Goal: Navigation & Orientation: Find specific page/section

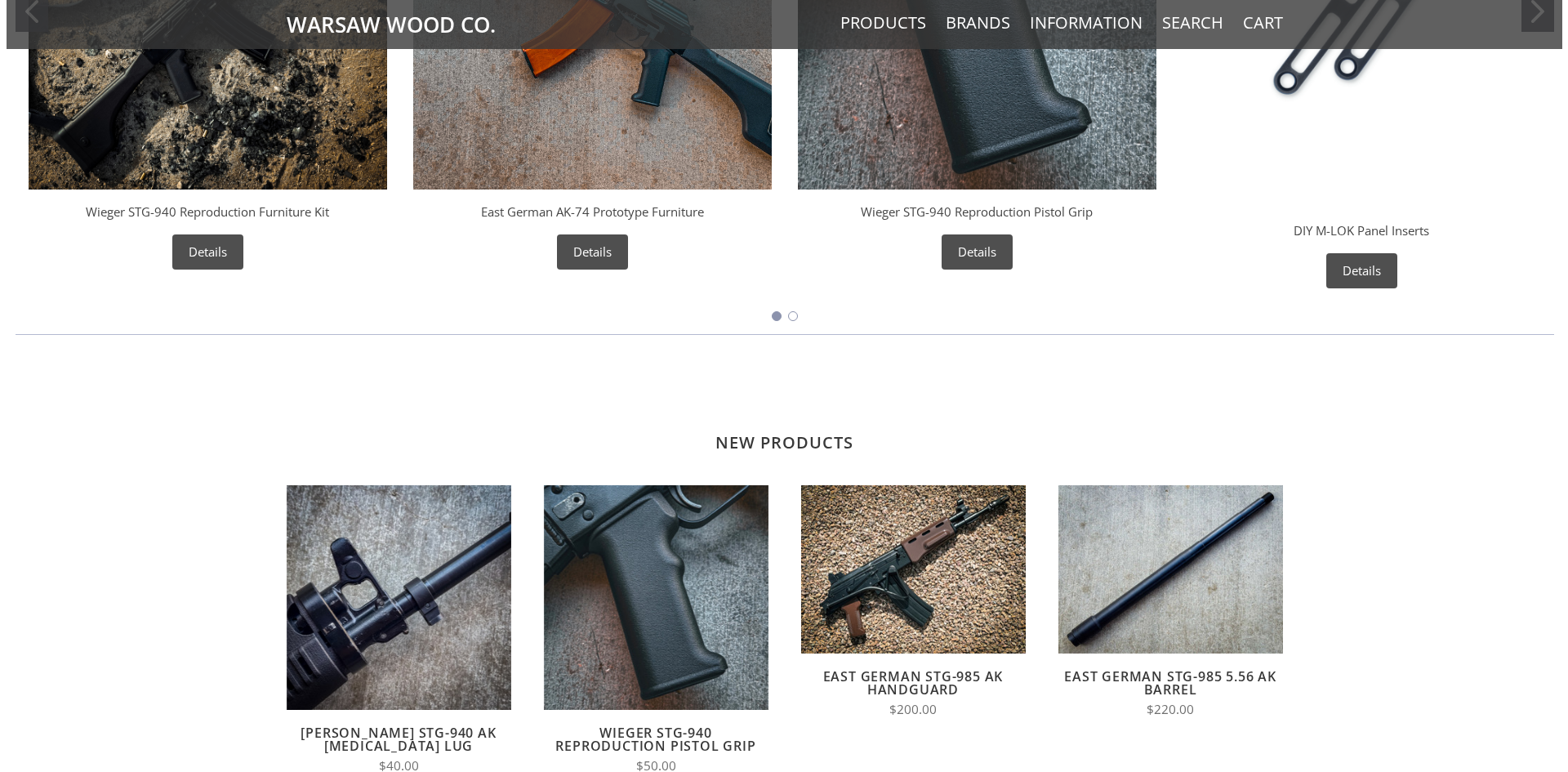
scroll to position [981, 0]
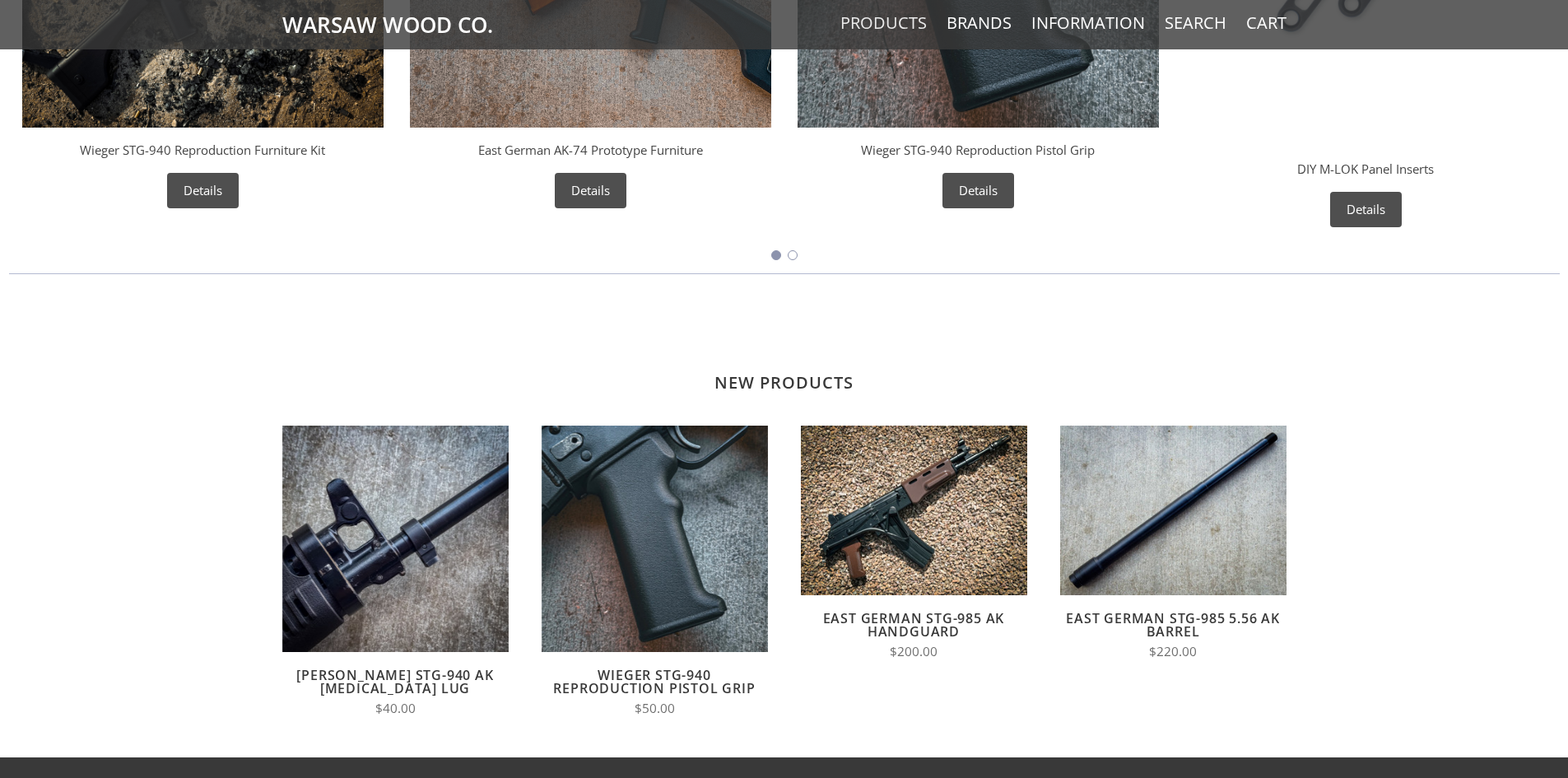
click at [888, 18] on link "Products" at bounding box center [883, 22] width 87 height 21
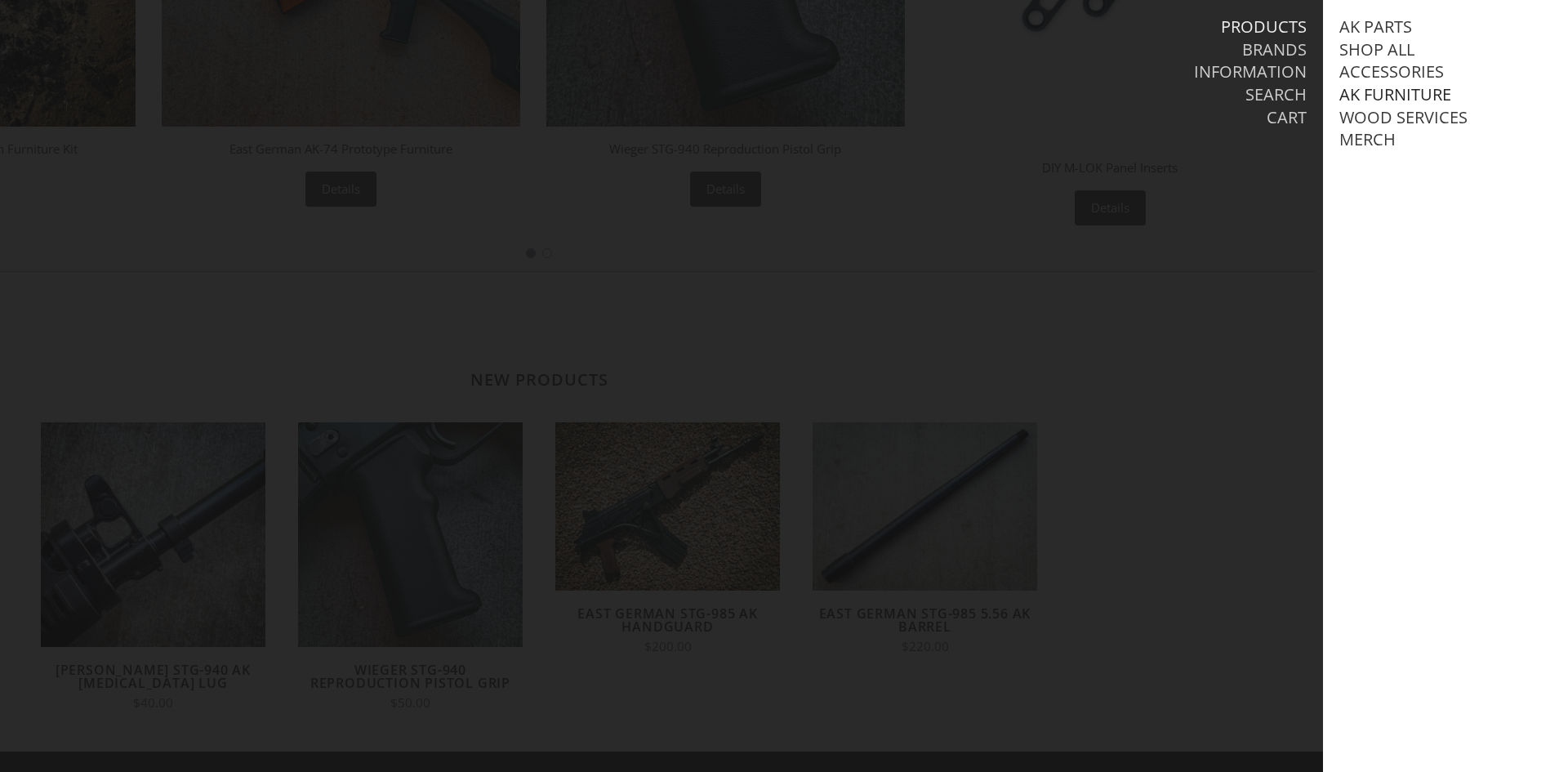
click at [1373, 92] on link "AK Furniture" at bounding box center [1395, 95] width 112 height 21
click at [1395, 173] on link "Handguards" at bounding box center [1412, 162] width 113 height 21
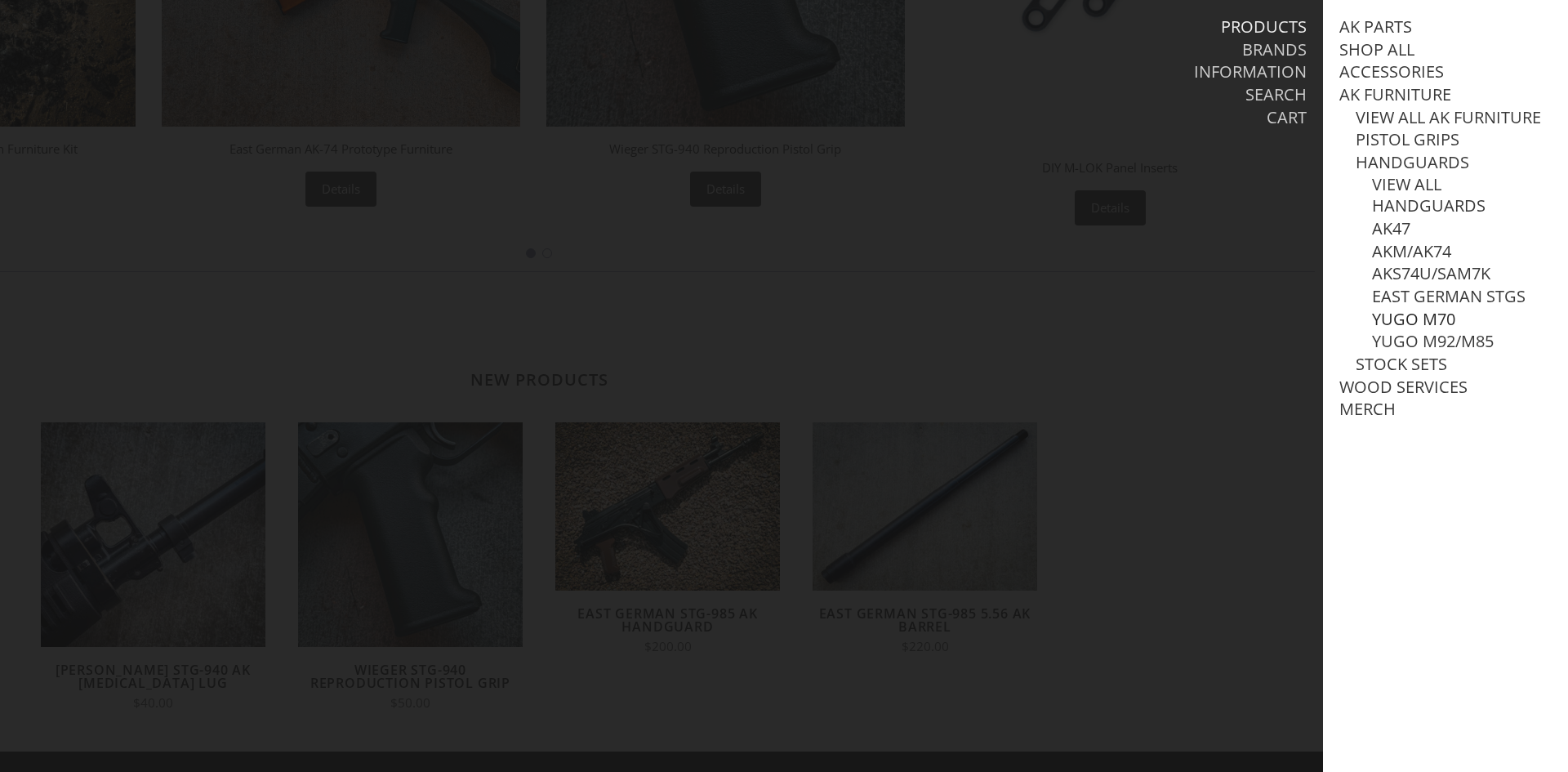
click at [1420, 330] on link "Yugo M70" at bounding box center [1414, 319] width 83 height 21
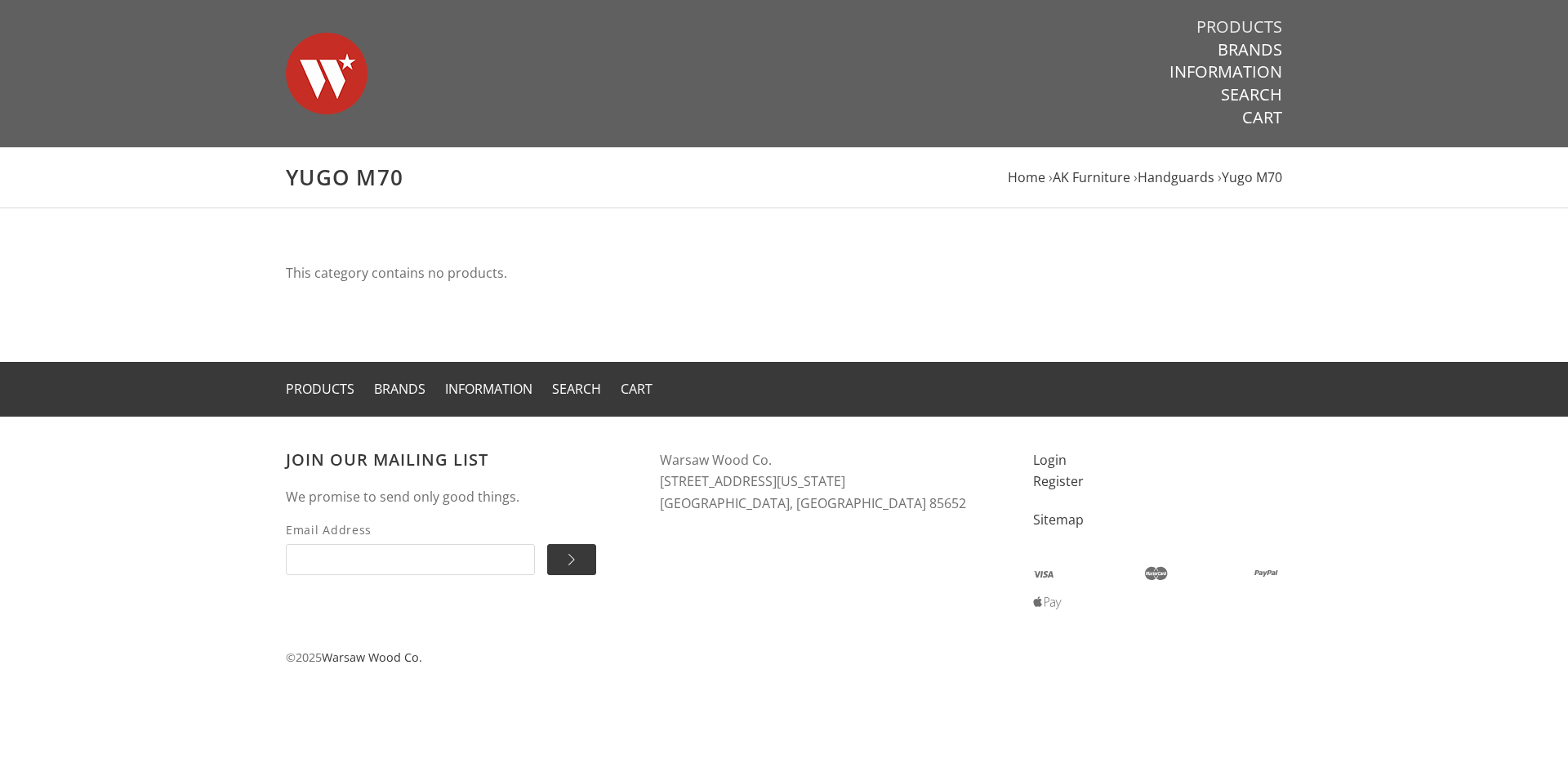
click at [1209, 30] on link "Products" at bounding box center [1239, 26] width 86 height 21
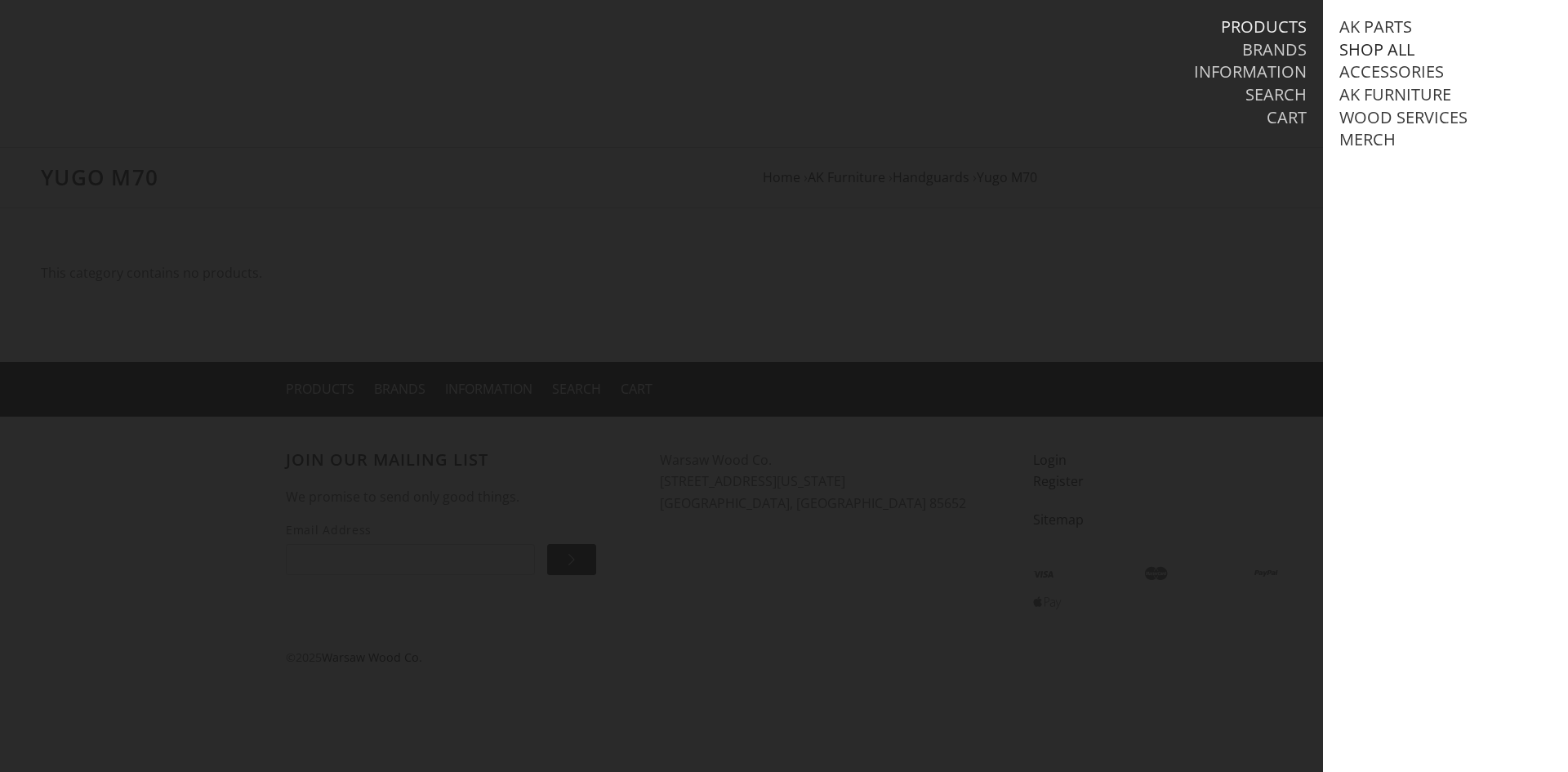
click at [1371, 51] on link "Shop All" at bounding box center [1377, 49] width 75 height 21
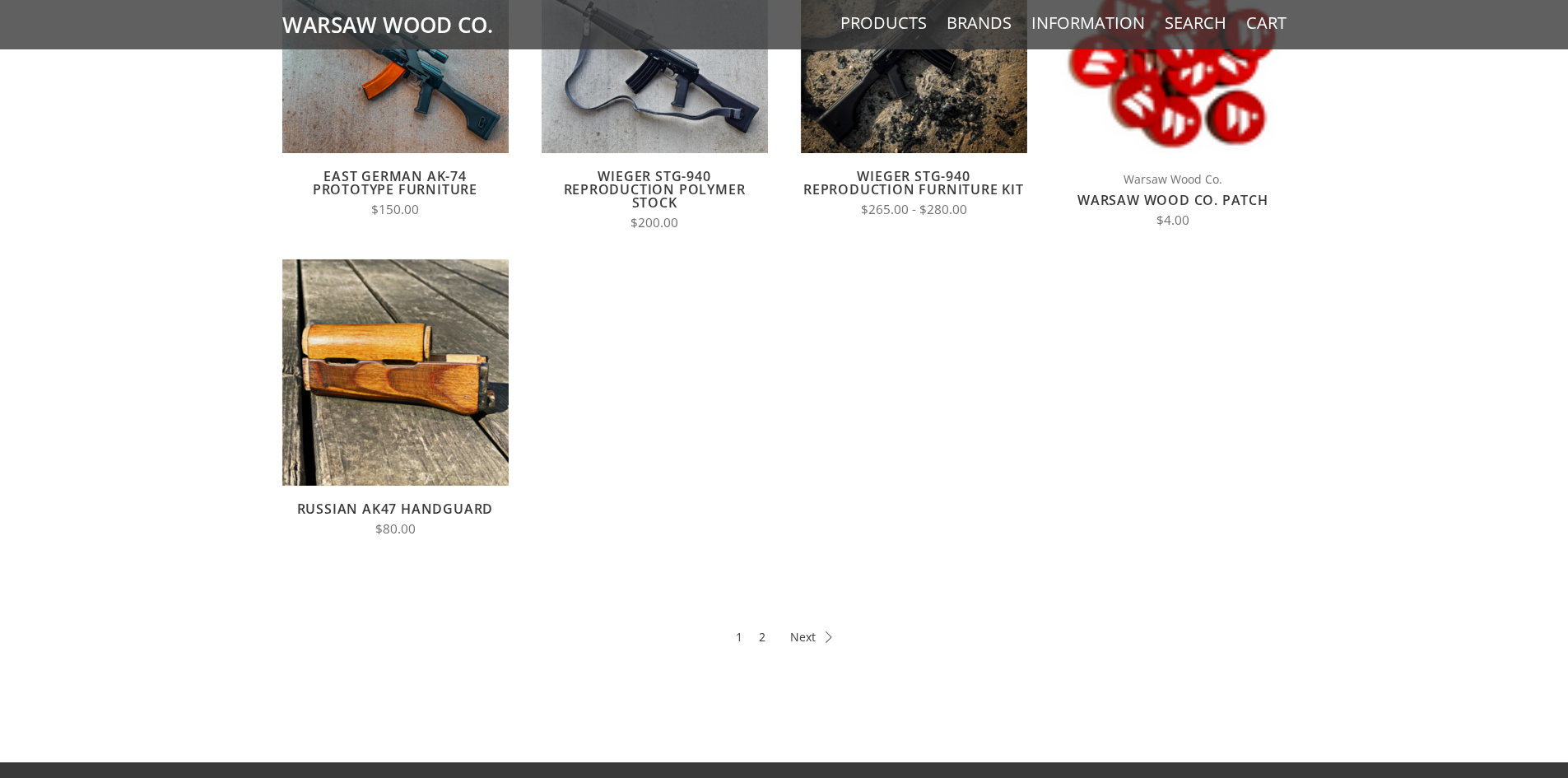
scroll to position [659, 0]
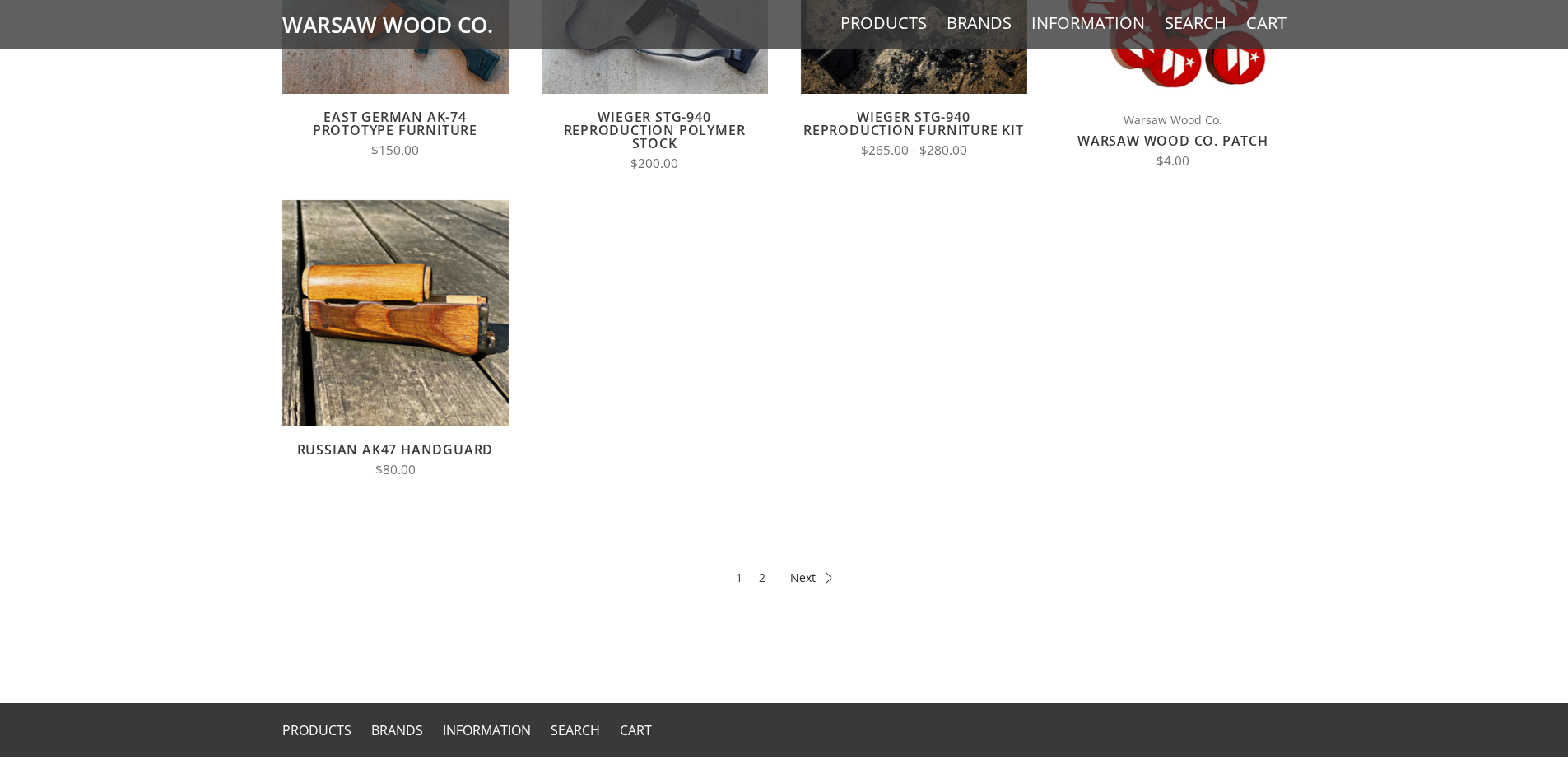
click at [802, 586] on link "Next" at bounding box center [811, 578] width 42 height 19
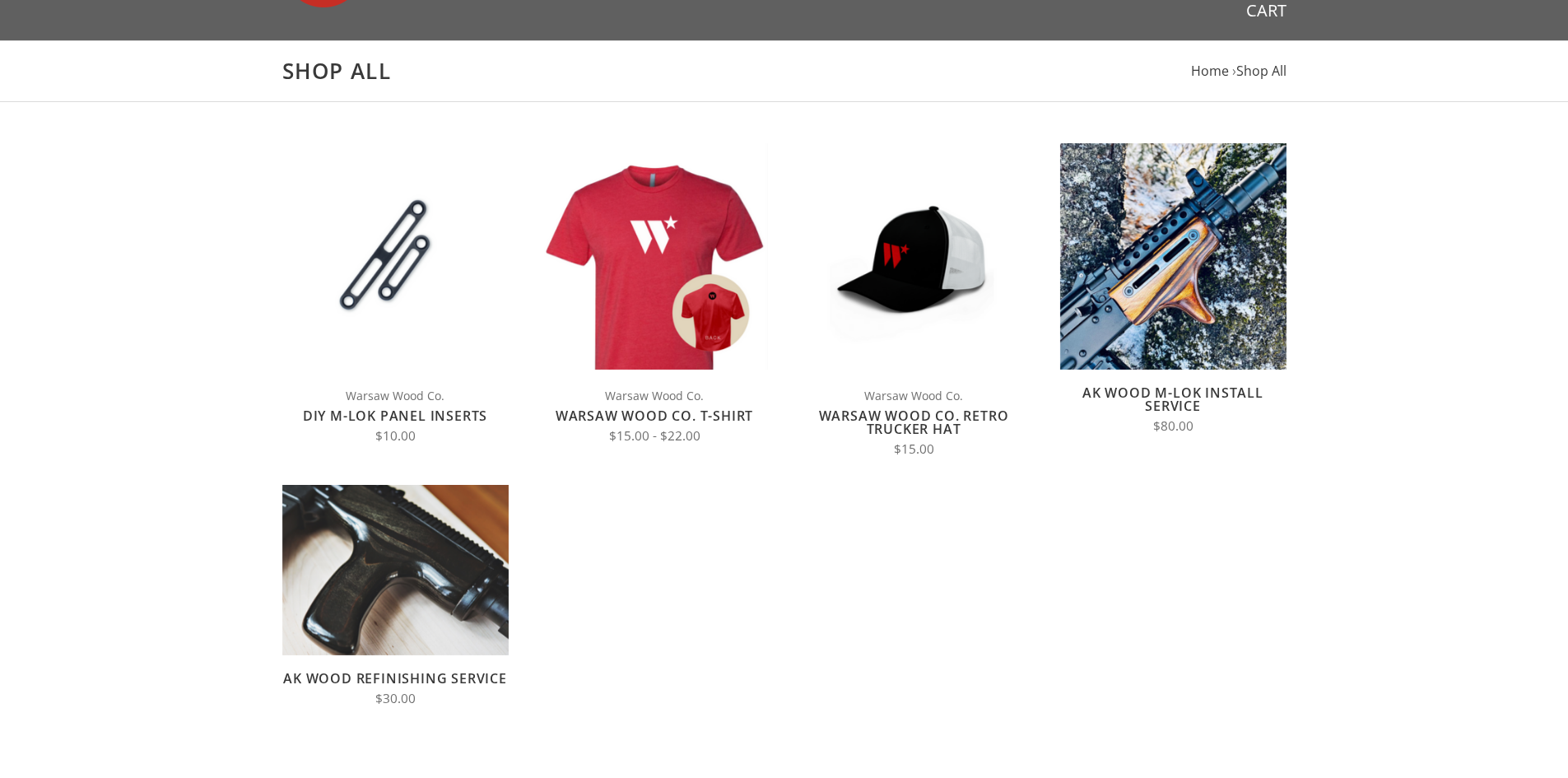
scroll to position [82, 0]
